Goal: Information Seeking & Learning: Learn about a topic

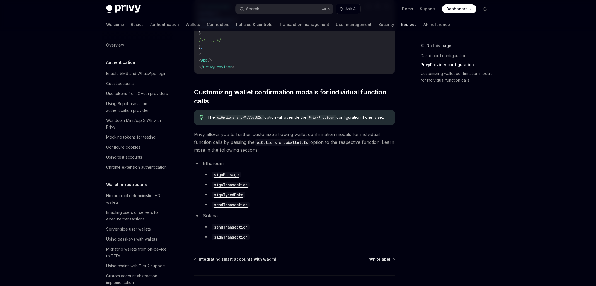
scroll to position [660, 0]
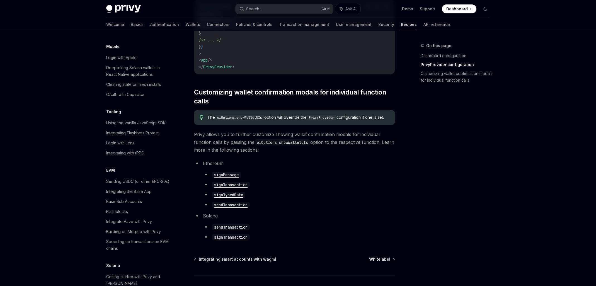
click at [383, 167] on li "Ethereum signMessage signTransaction signTypedData sendTransaction" at bounding box center [294, 183] width 201 height 49
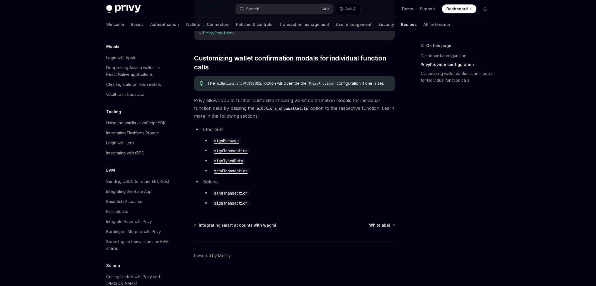
scroll to position [285, 0]
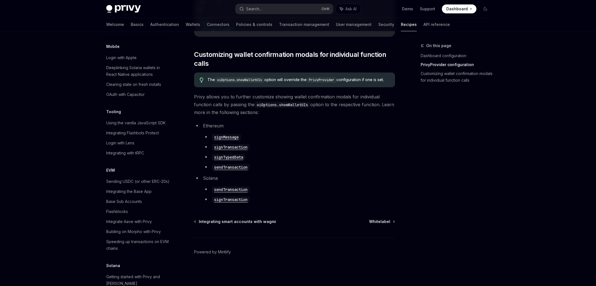
click at [337, 125] on li "Ethereum signMessage signTransaction signTypedData sendTransaction" at bounding box center [294, 146] width 201 height 49
click at [332, 106] on span "Privy allows you to further customize showing wallet confirmation modals for in…" at bounding box center [294, 104] width 201 height 23
click at [312, 147] on li "signTransaction" at bounding box center [299, 147] width 192 height 8
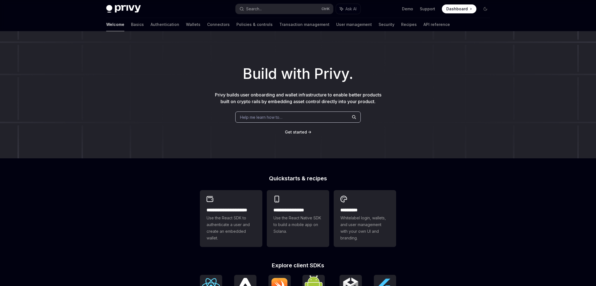
click at [125, 7] on img at bounding box center [123, 9] width 35 height 8
type textarea "*"
click at [174, 133] on div "Get started" at bounding box center [298, 132] width 578 height 6
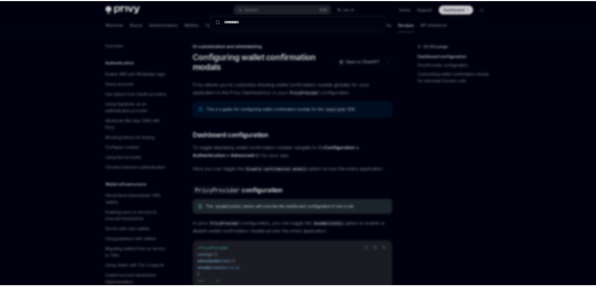
scroll to position [319, 0]
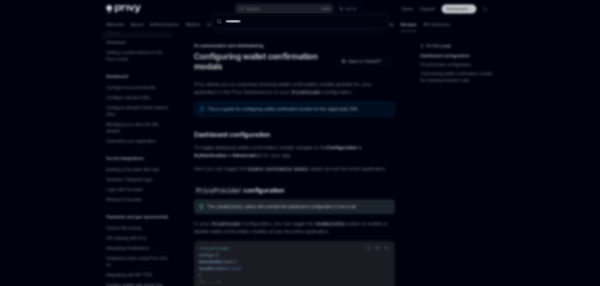
click at [277, 20] on input "text" at bounding box center [300, 21] width 174 height 12
type input "**********"
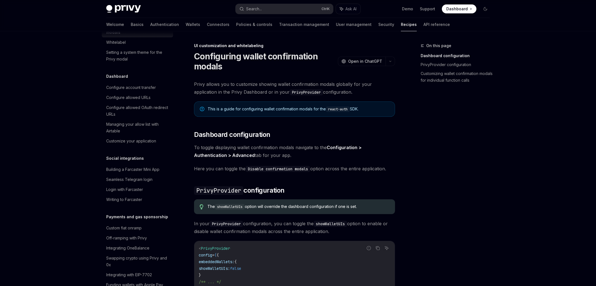
type textarea "*"
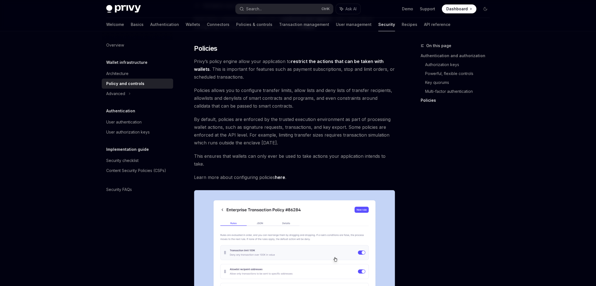
scroll to position [570, 0]
